Goal: Register for event/course

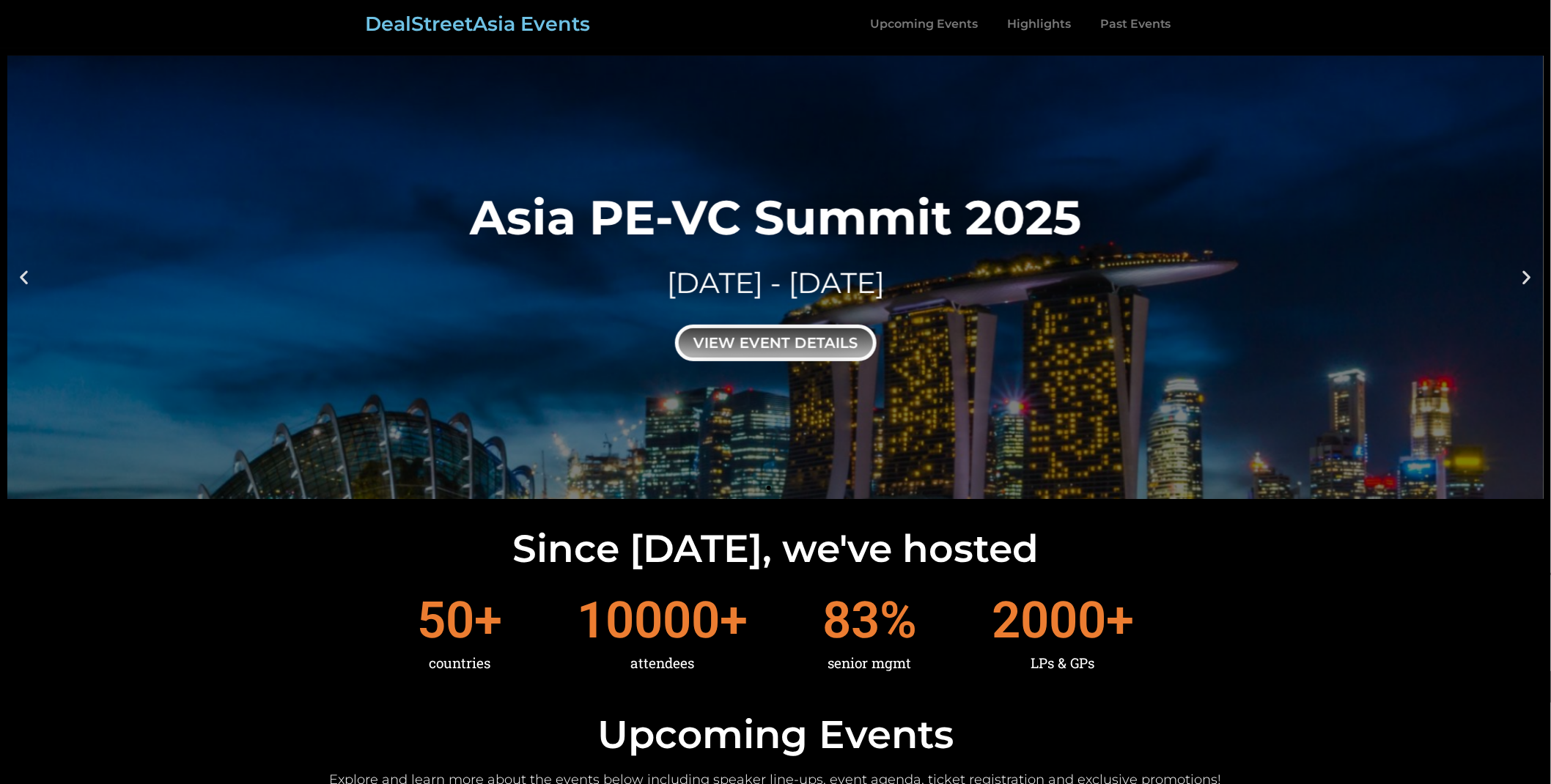
click at [720, 339] on div "view event details" at bounding box center [776, 343] width 201 height 37
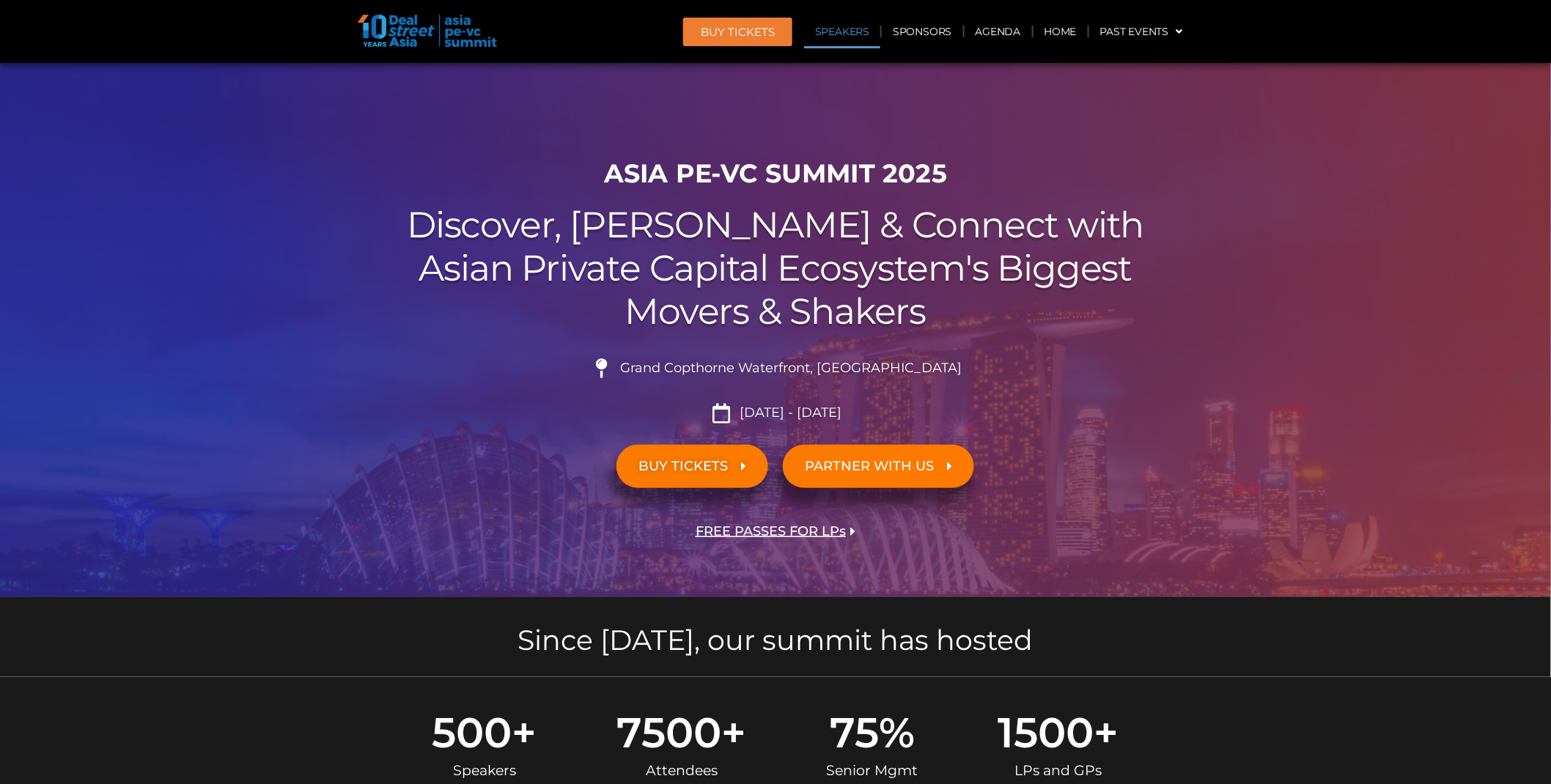
scroll to position [7798, 0]
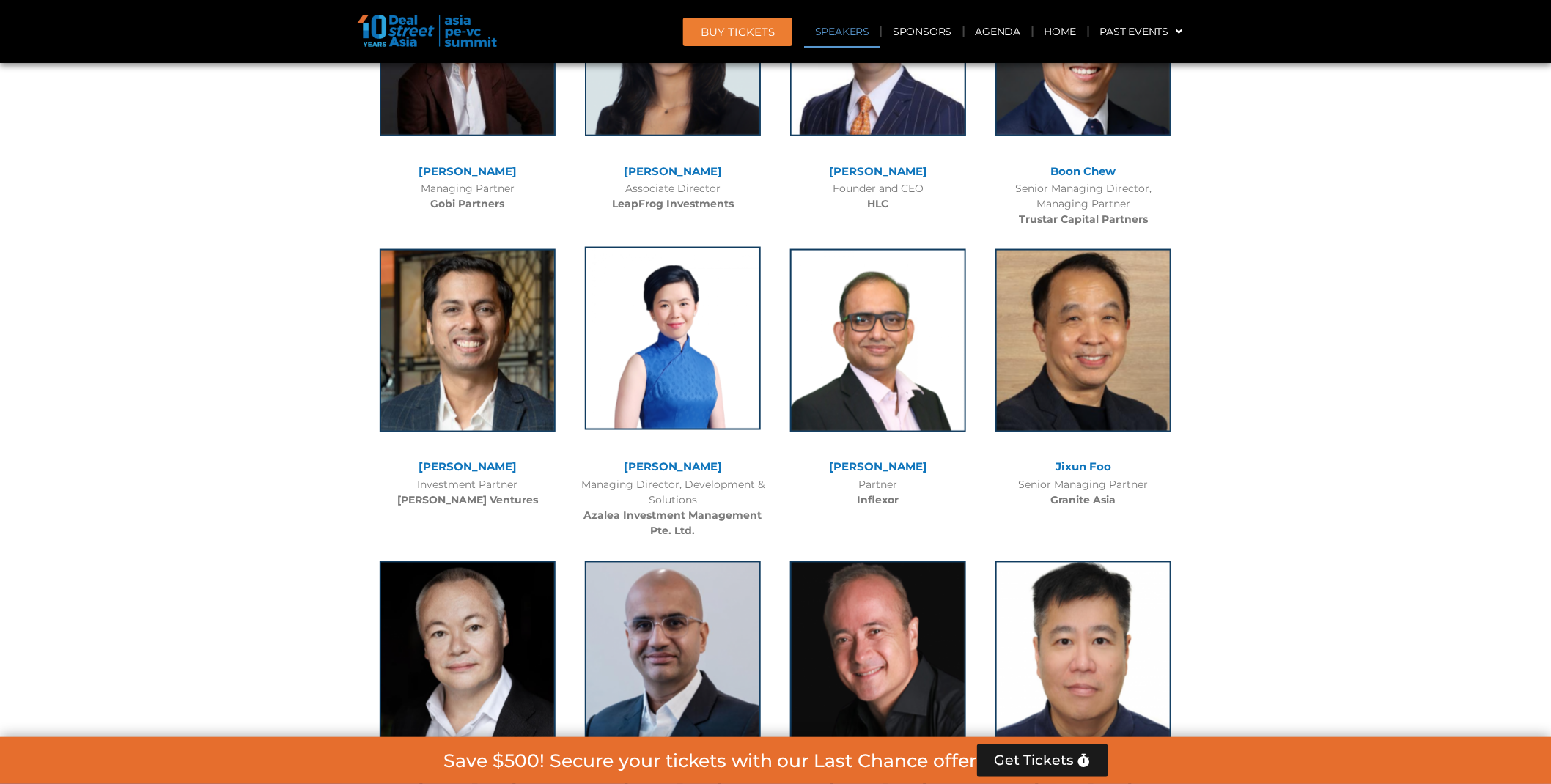
click at [648, 247] on img at bounding box center [673, 338] width 176 height 183
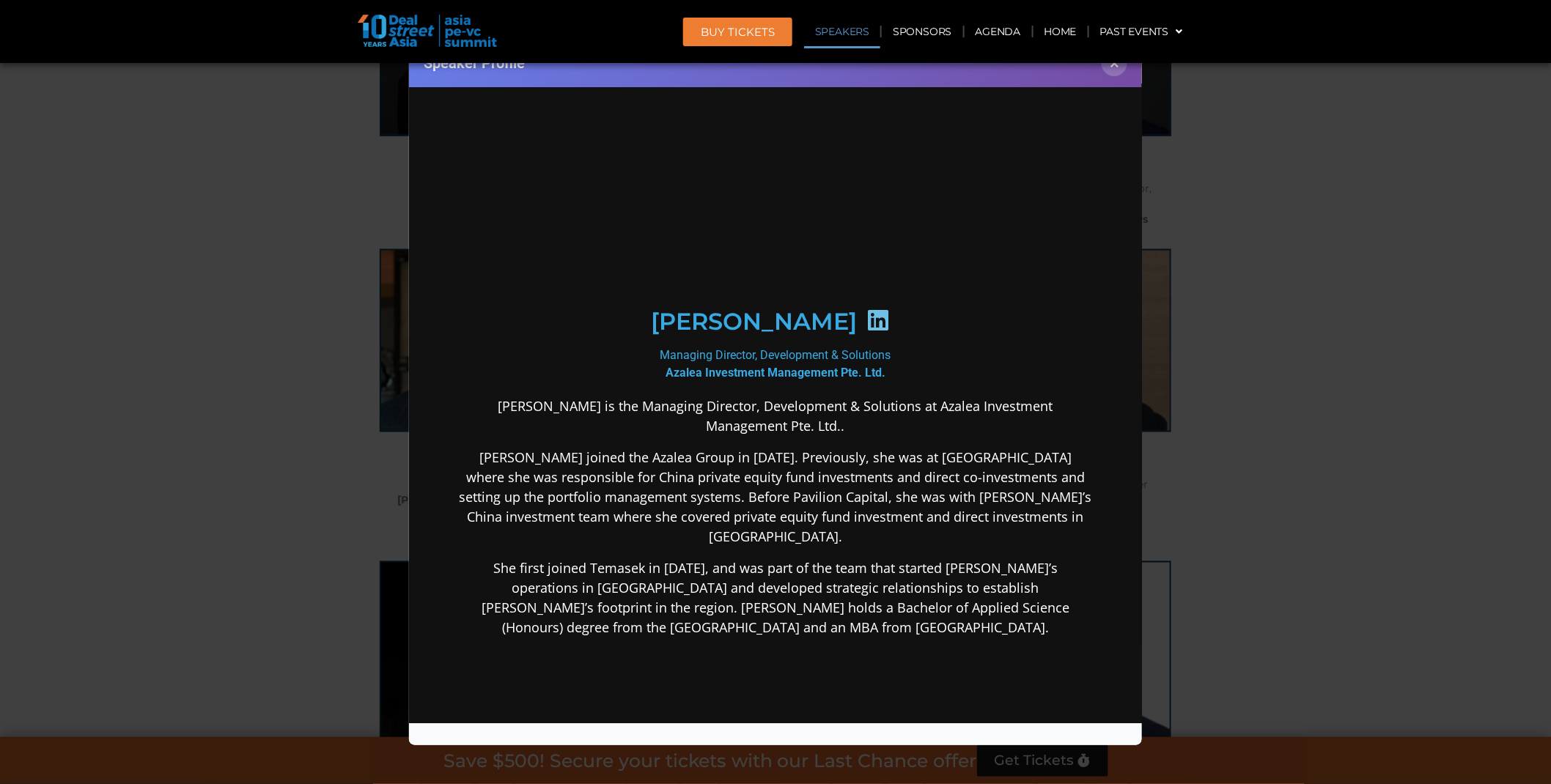
scroll to position [0, 0]
click at [856, 330] on div at bounding box center [878, 322] width 43 height 29
click at [866, 320] on icon at bounding box center [877, 319] width 23 height 23
click at [1117, 65] on button "×" at bounding box center [1114, 63] width 26 height 26
